Goal: Task Accomplishment & Management: Manage account settings

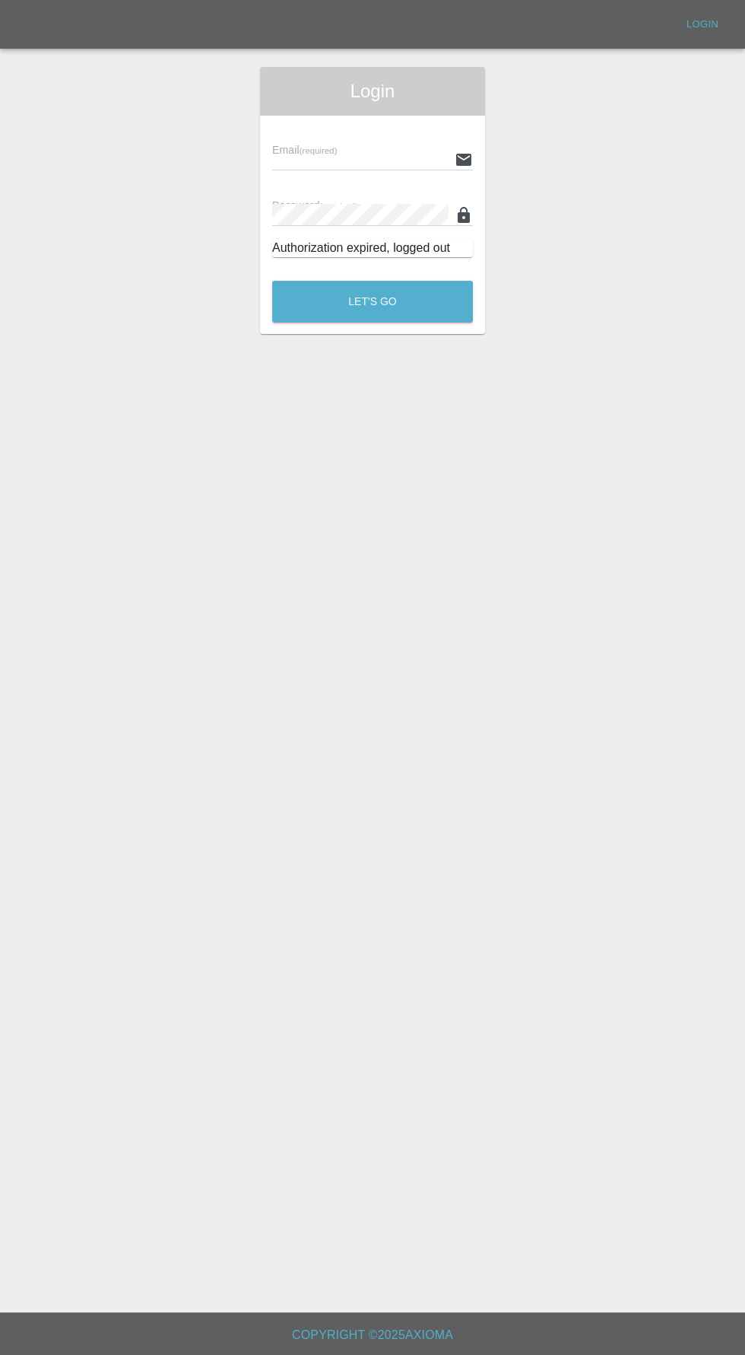
click at [291, 159] on input "text" at bounding box center [360, 159] width 176 height 22
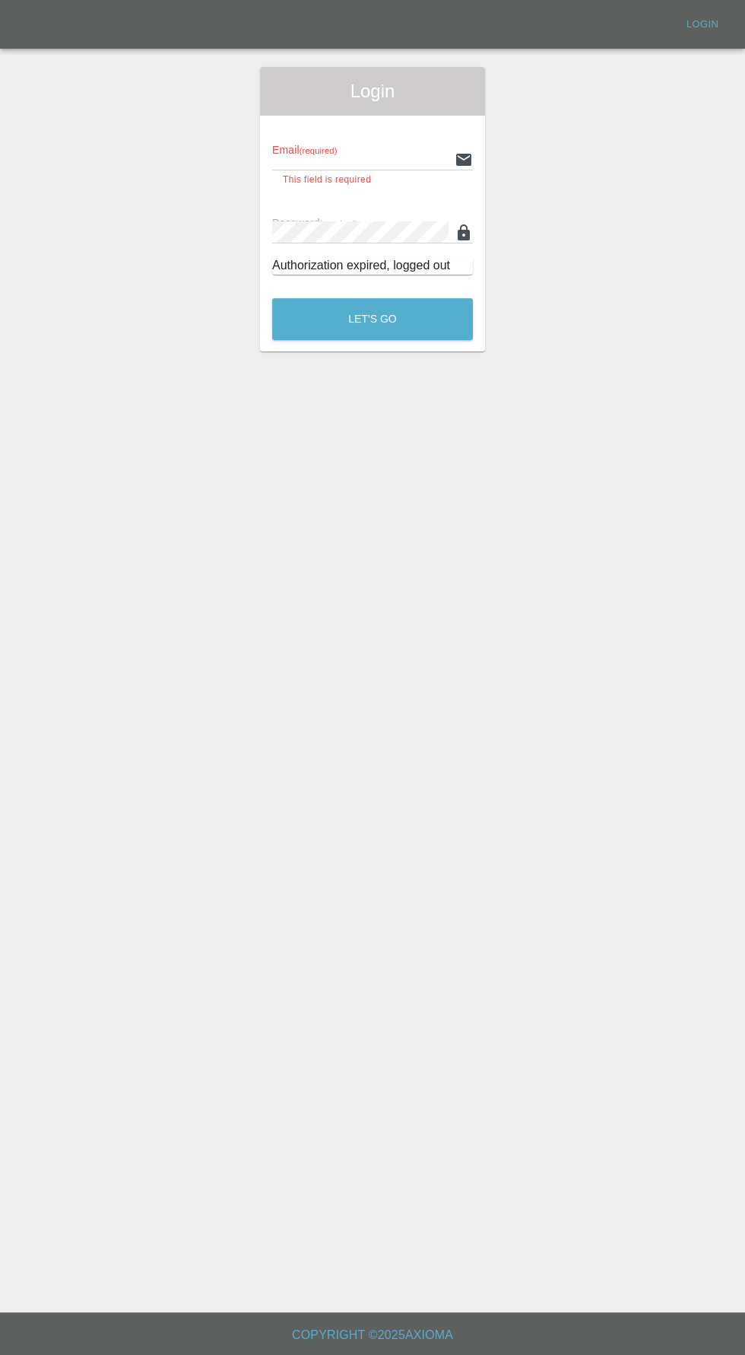
type input "[EMAIL_ADDRESS][DOMAIN_NAME]"
click at [272, 298] on button "Let's Go" at bounding box center [372, 319] width 201 height 42
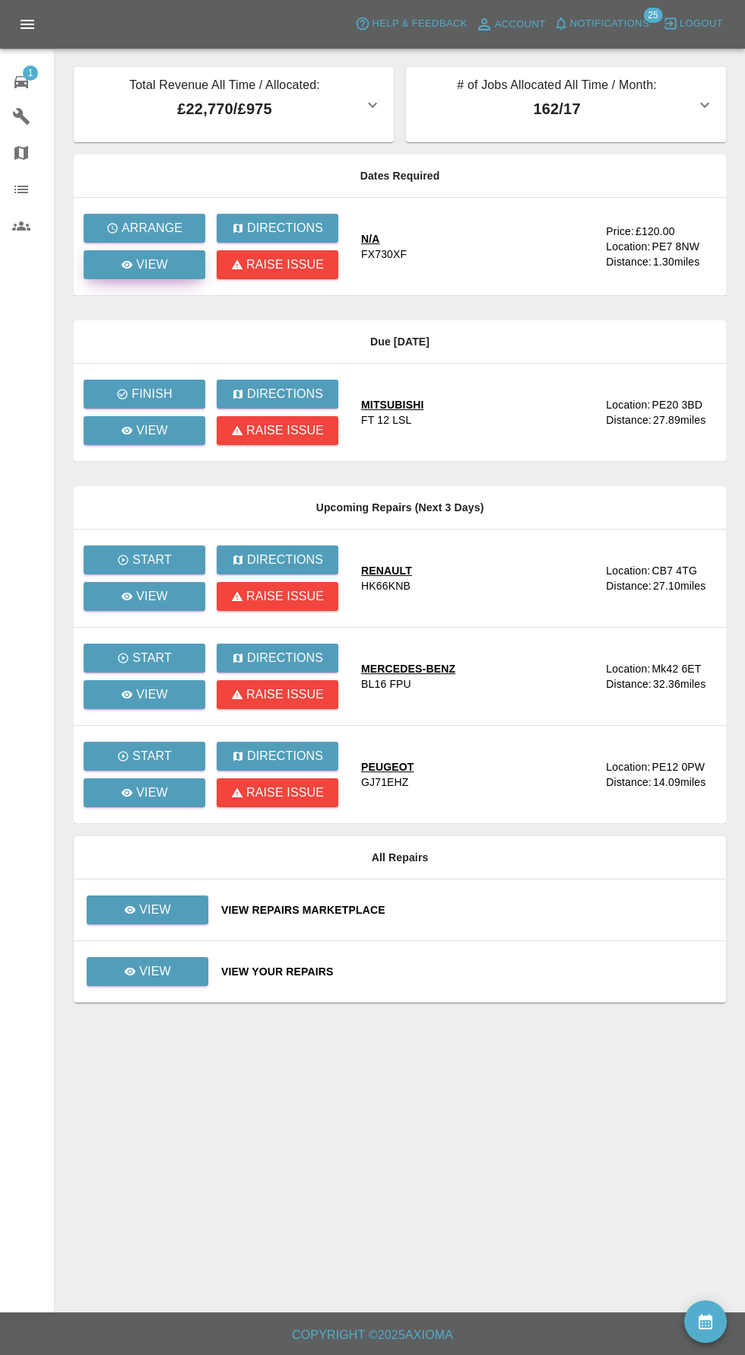
click at [128, 264] on icon at bounding box center [127, 265] width 11 height 8
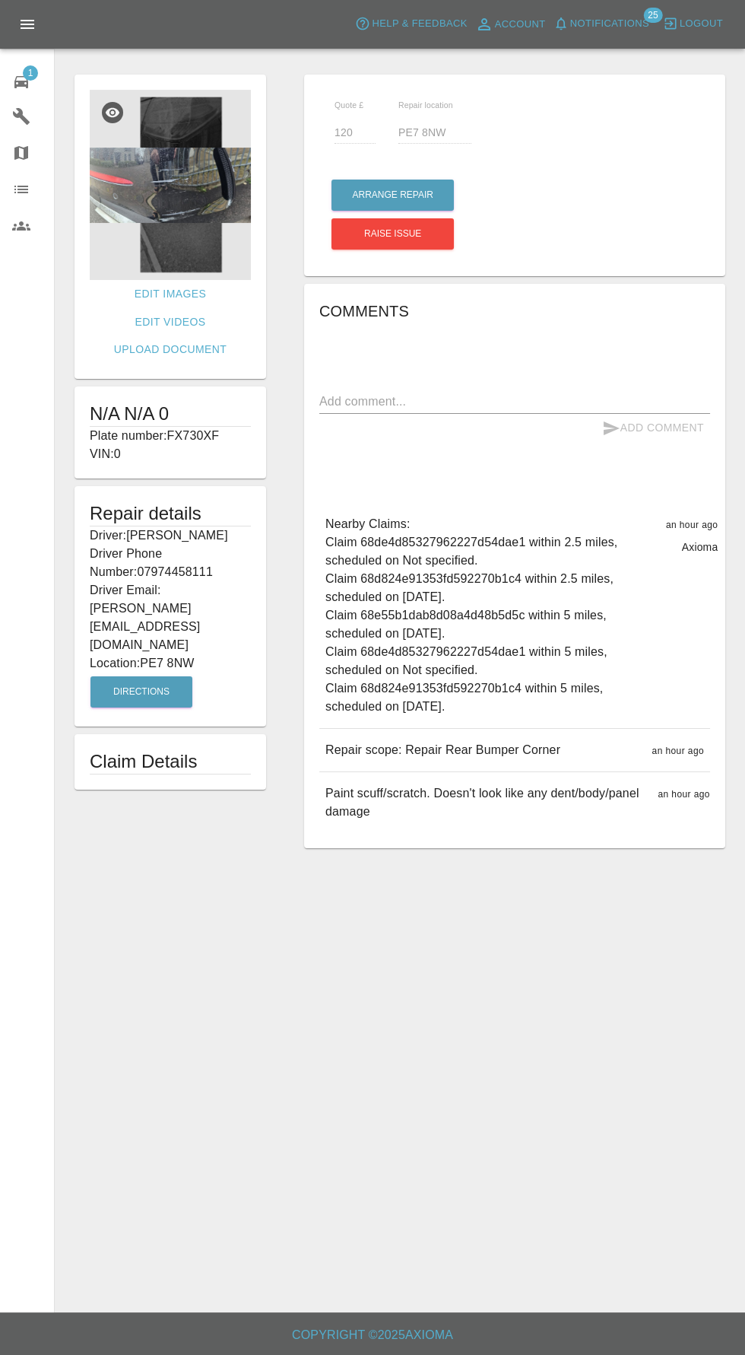
click at [166, 190] on img at bounding box center [170, 185] width 161 height 190
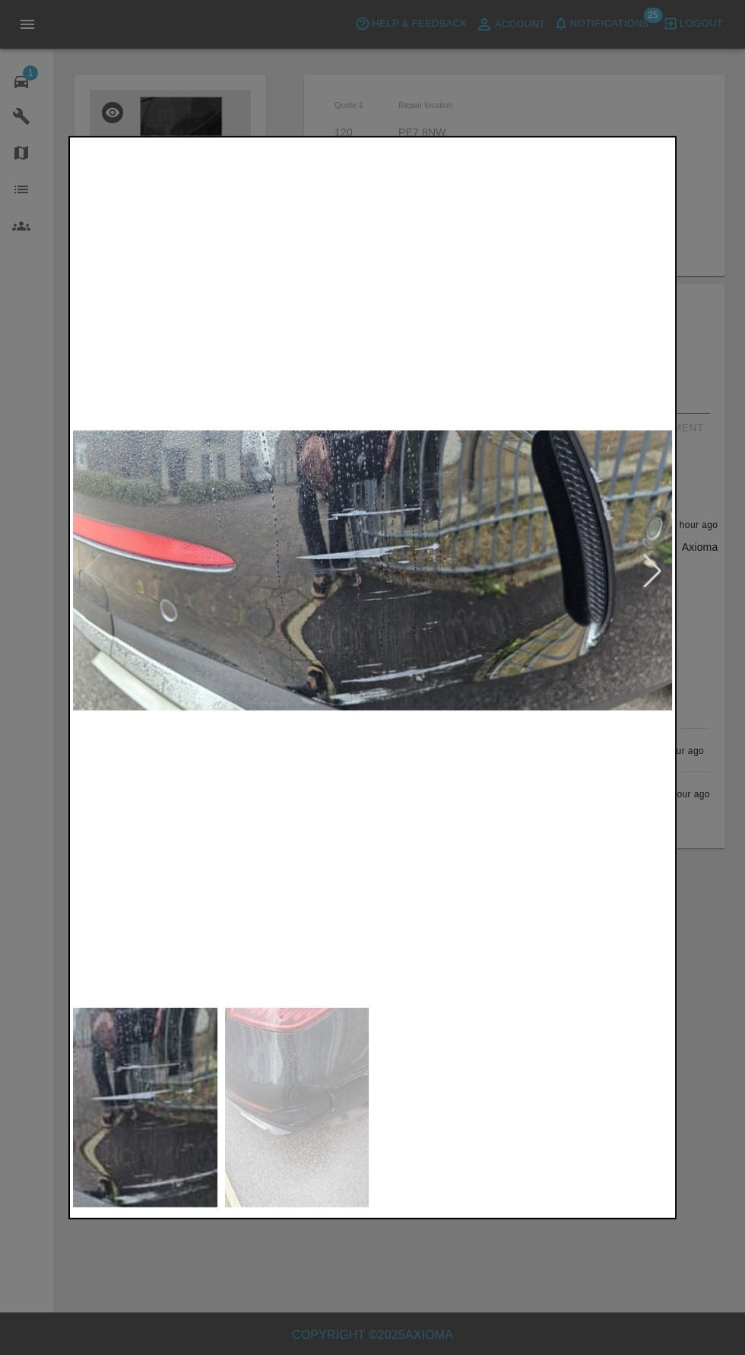
click at [663, 577] on div at bounding box center [652, 569] width 33 height 33
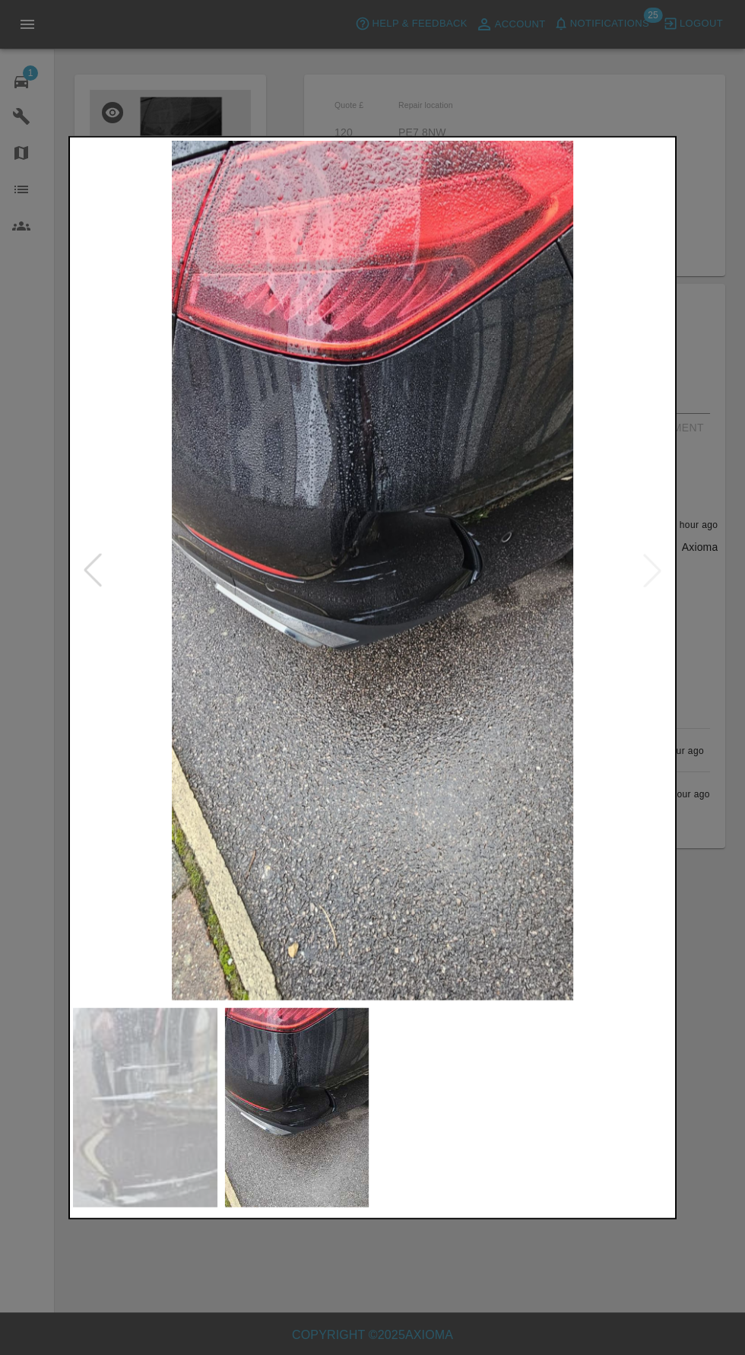
click at [291, 1310] on div at bounding box center [372, 677] width 745 height 1355
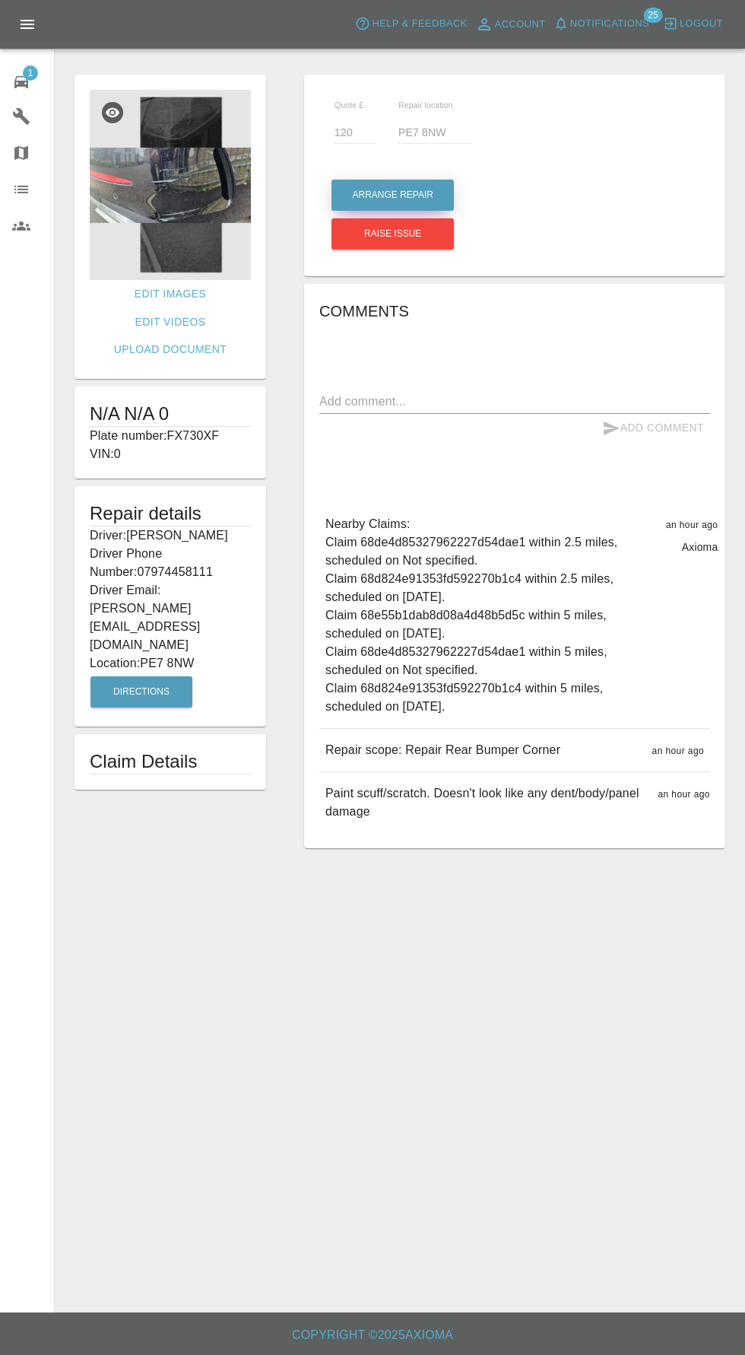
click at [413, 195] on button "Arrange Repair" at bounding box center [393, 195] width 122 height 31
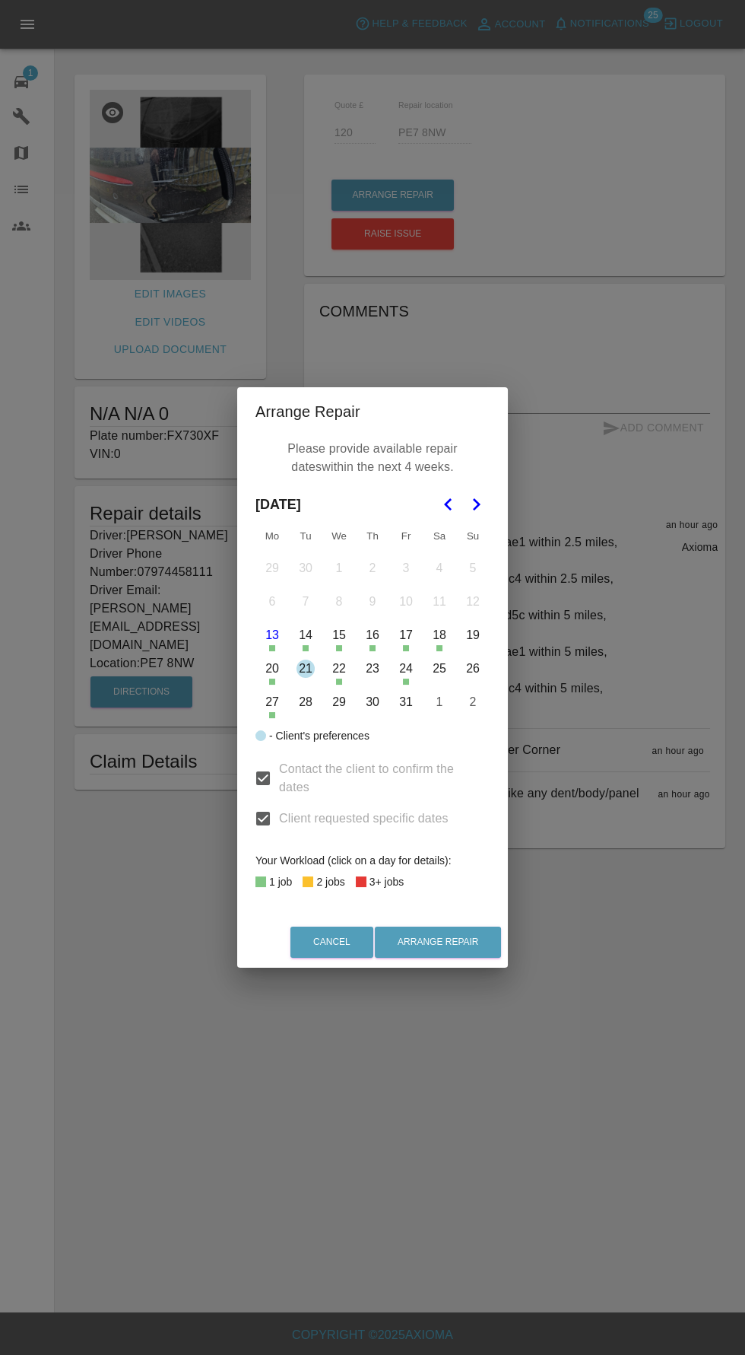
click at [304, 668] on button "21" at bounding box center [306, 669] width 32 height 32
click at [456, 942] on button "Arrange Repair" at bounding box center [438, 941] width 126 height 31
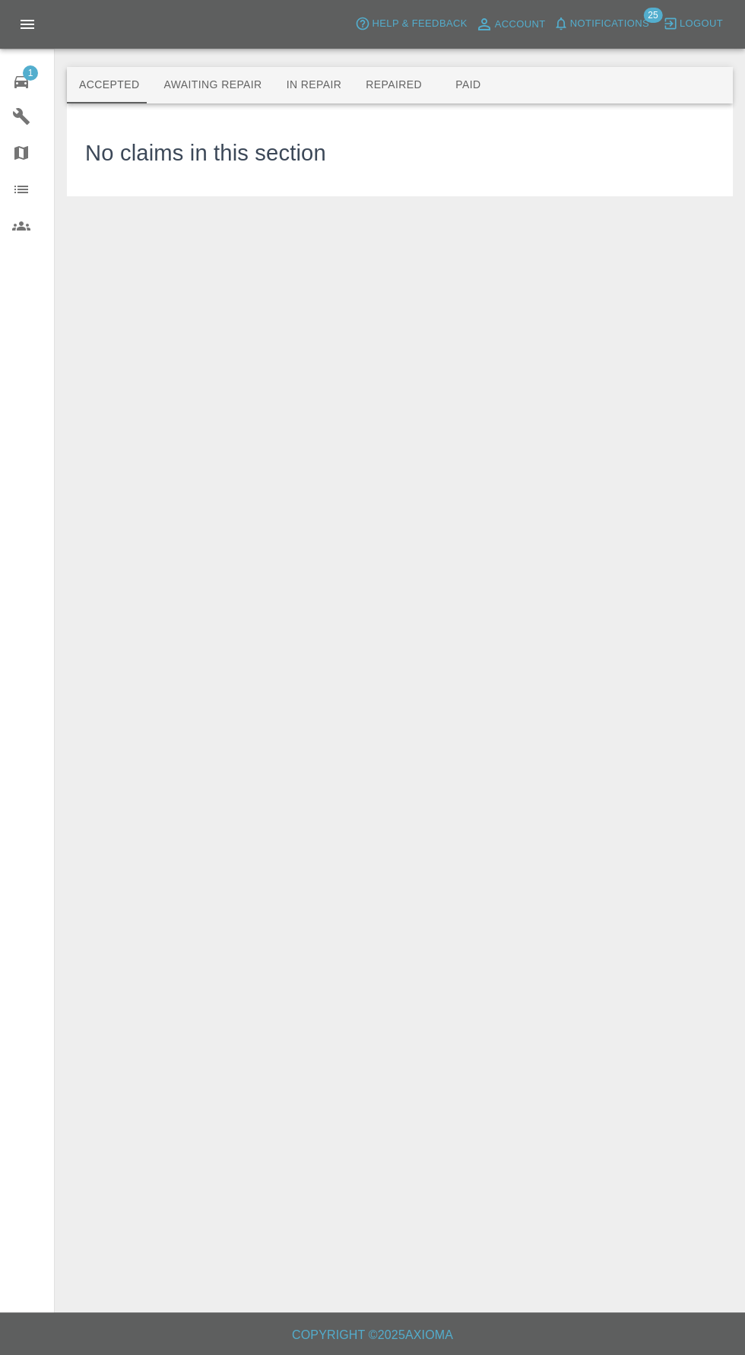
click at [214, 85] on button "Awaiting Repair" at bounding box center [212, 85] width 122 height 37
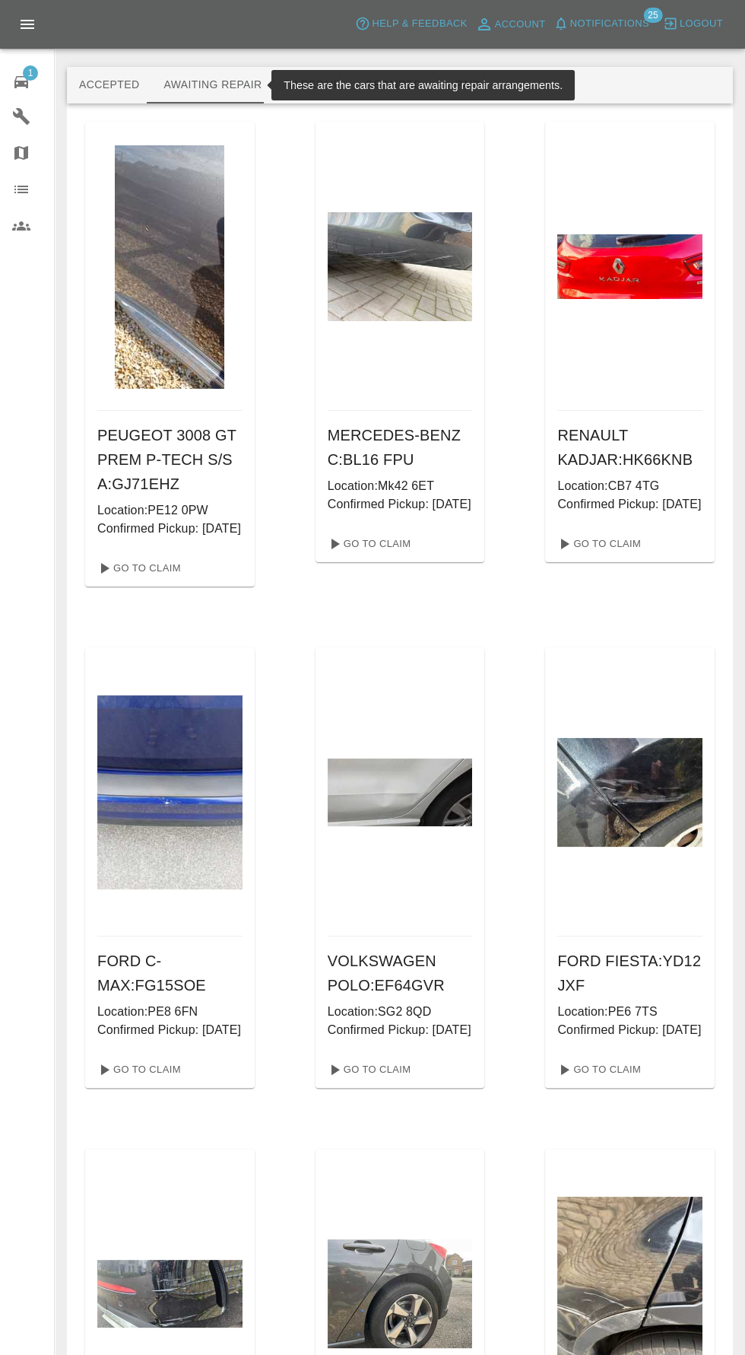
click at [30, 71] on span "1" at bounding box center [30, 72] width 15 height 15
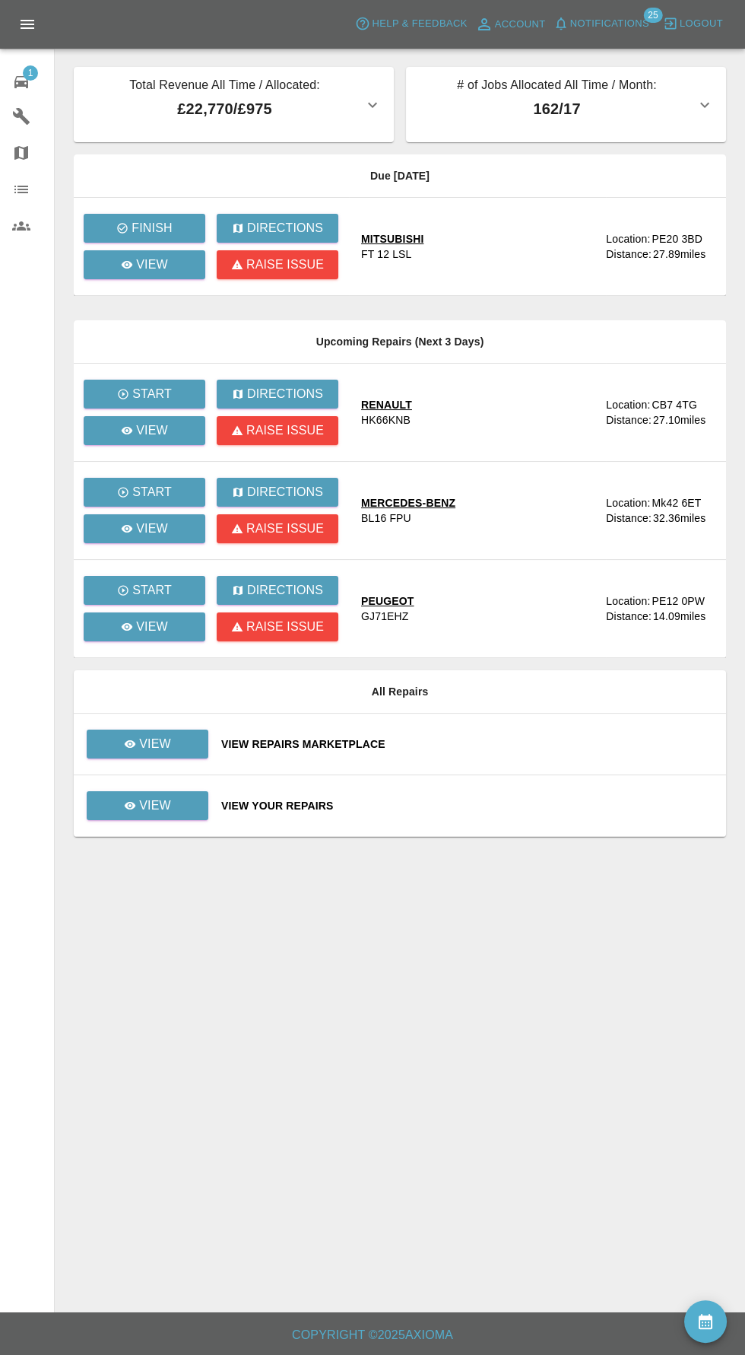
click at [638, 24] on span "Notifications" at bounding box center [609, 23] width 79 height 17
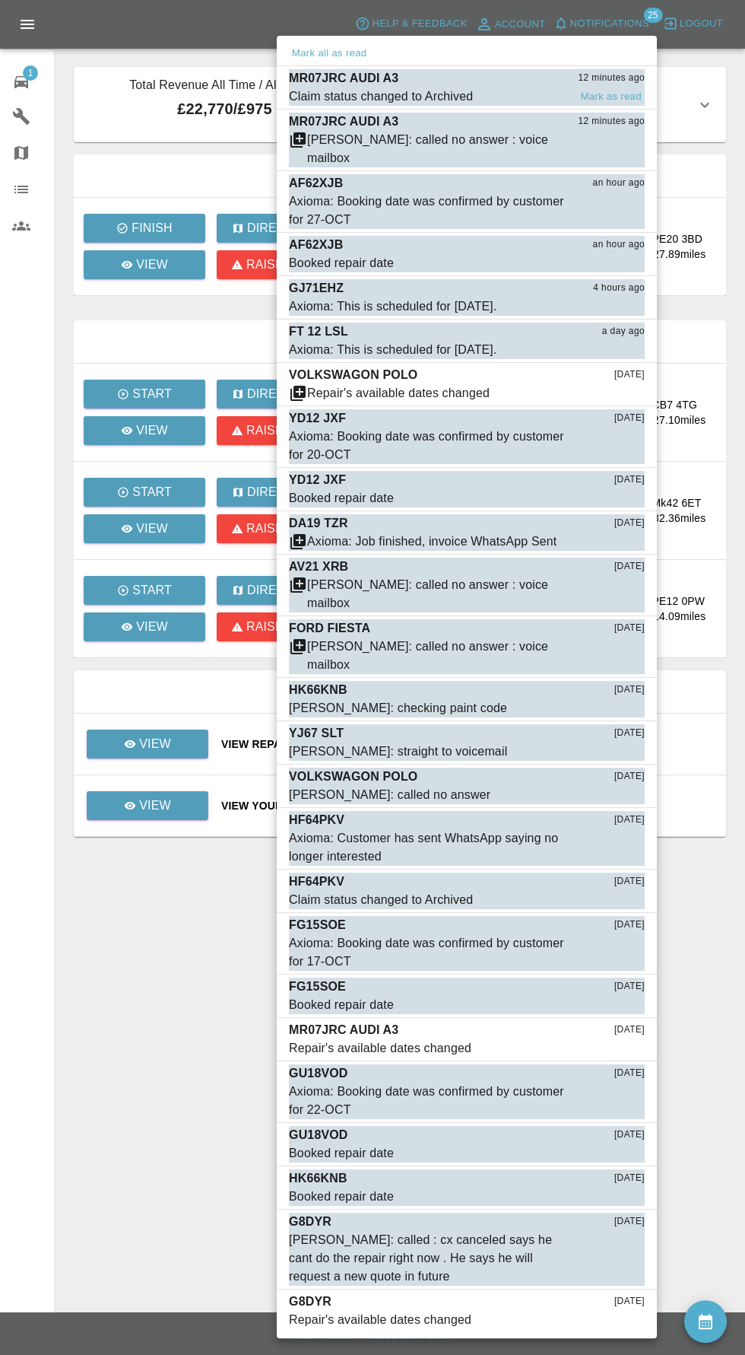
click at [434, 87] on div "Claim status changed to Archived" at bounding box center [381, 96] width 184 height 18
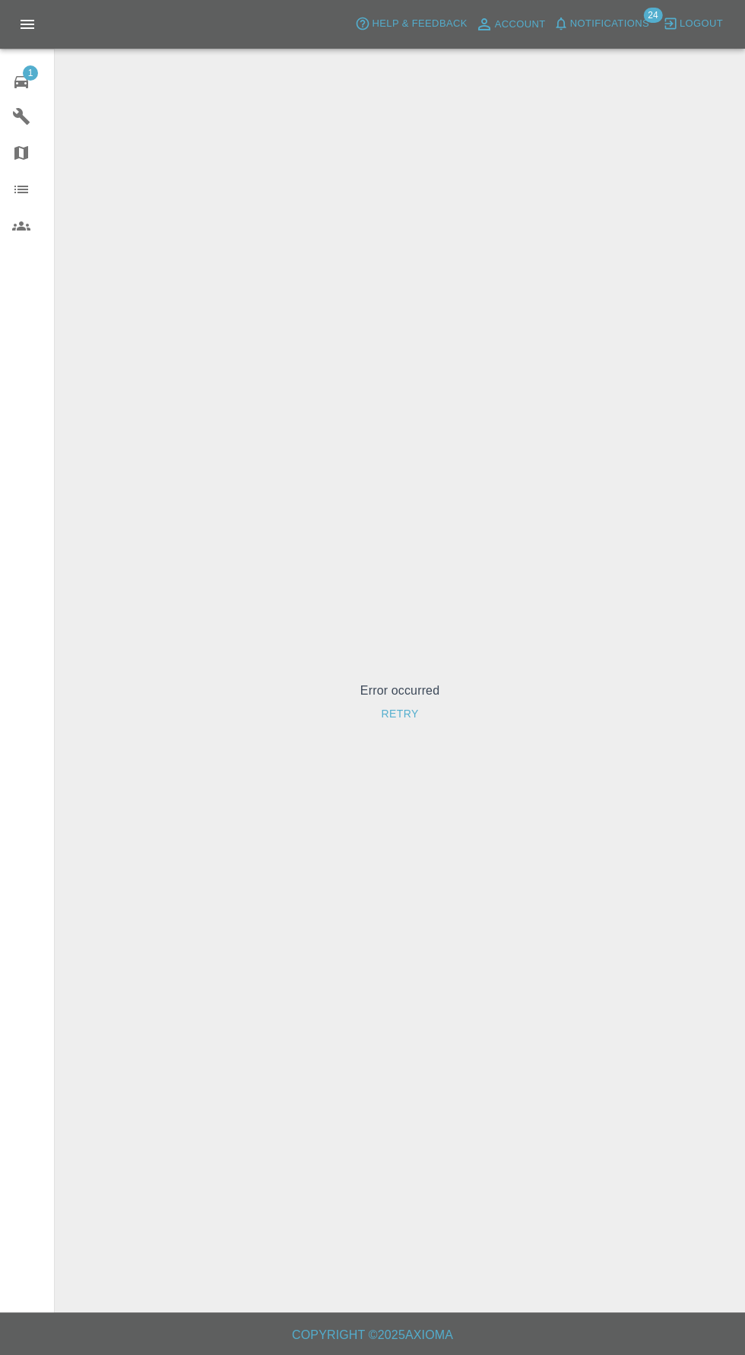
click at [420, 728] on button "Retry" at bounding box center [399, 714] width 49 height 28
click at [613, 19] on span "Notifications" at bounding box center [609, 23] width 79 height 17
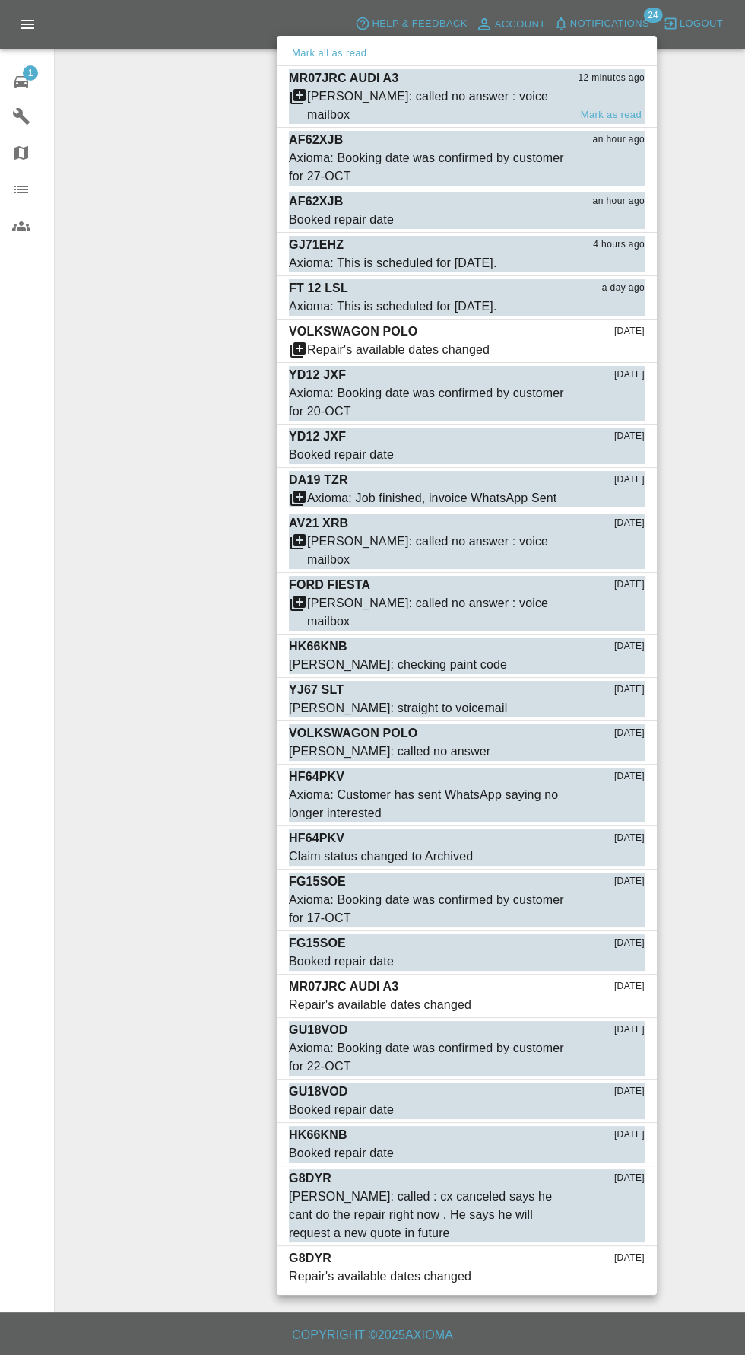
click at [451, 96] on div "[PERSON_NAME]: called no answer : voice mailbox" at bounding box center [438, 105] width 262 height 37
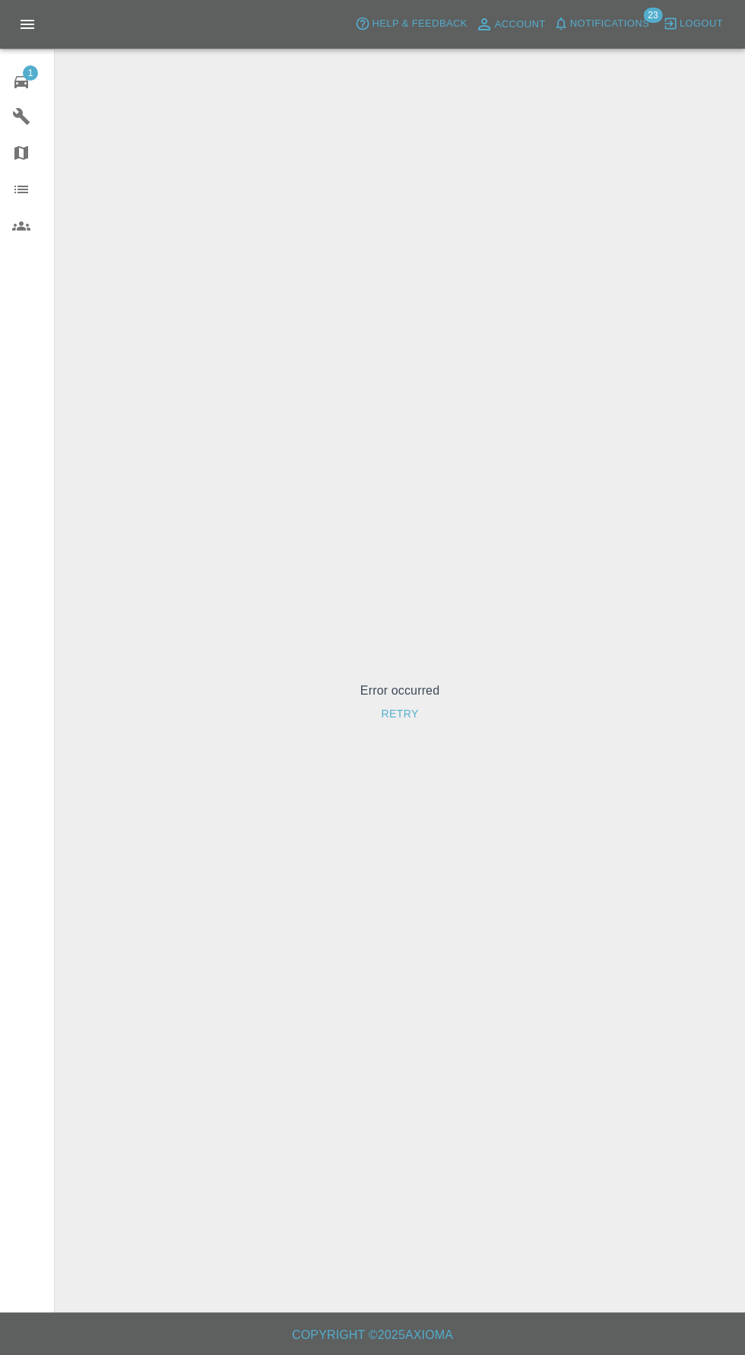
click at [40, 86] on div "1" at bounding box center [33, 80] width 43 height 22
